Goal: Navigation & Orientation: Find specific page/section

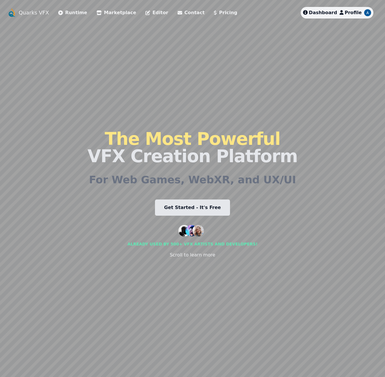
click at [68, 13] on link "Runtime" at bounding box center [72, 12] width 29 height 7
click at [214, 11] on link "Pricing" at bounding box center [225, 12] width 23 height 7
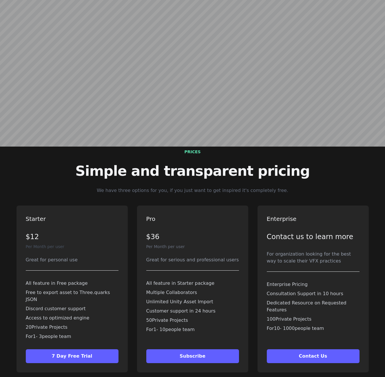
scroll to position [1610, 0]
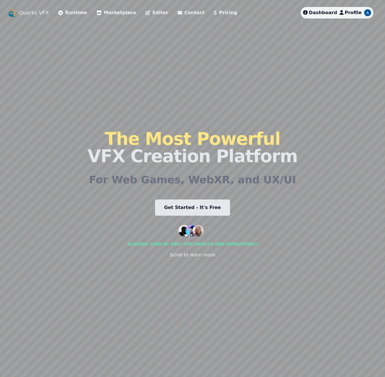
click at [33, 12] on link "Quarks VFX" at bounding box center [34, 13] width 30 height 8
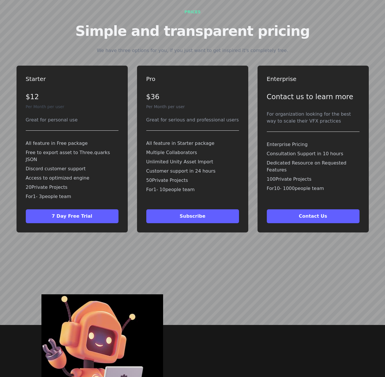
scroll to position [1603, 0]
